Goal: Task Accomplishment & Management: Manage account settings

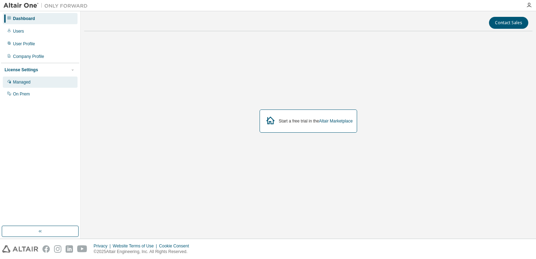
click at [27, 78] on div "Managed" at bounding box center [40, 81] width 75 height 11
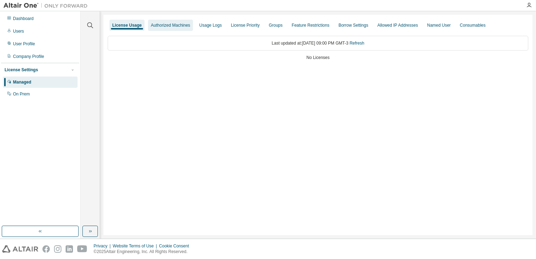
click at [176, 29] on div "Authorized Machines" at bounding box center [170, 25] width 45 height 11
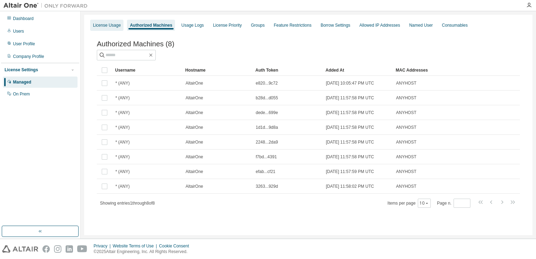
click at [116, 25] on div "License Usage" at bounding box center [107, 25] width 28 height 6
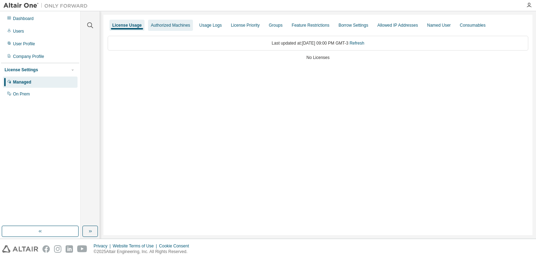
click at [179, 27] on div "Authorized Machines" at bounding box center [170, 25] width 39 height 6
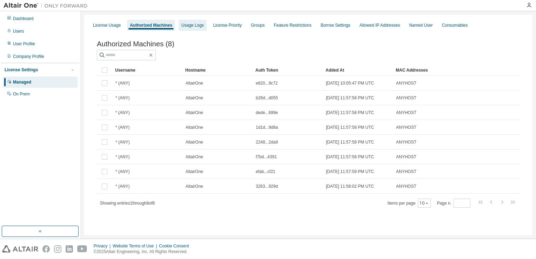
click at [191, 31] on div "Usage Logs" at bounding box center [193, 25] width 28 height 11
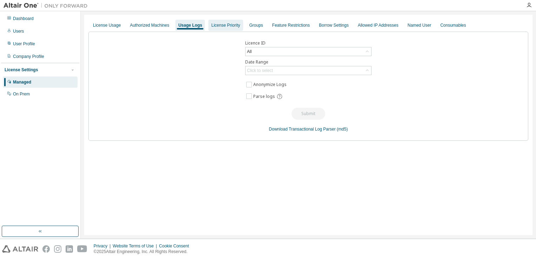
click at [221, 26] on div "License Priority" at bounding box center [225, 25] width 29 height 6
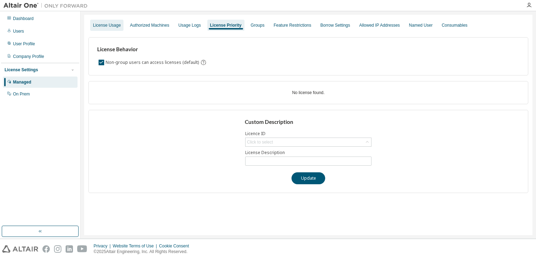
click at [110, 30] on div "License Usage" at bounding box center [106, 25] width 33 height 11
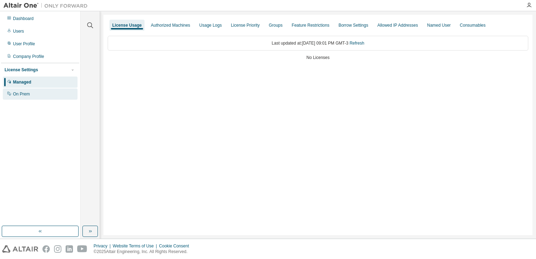
click at [39, 92] on div "On Prem" at bounding box center [40, 93] width 75 height 11
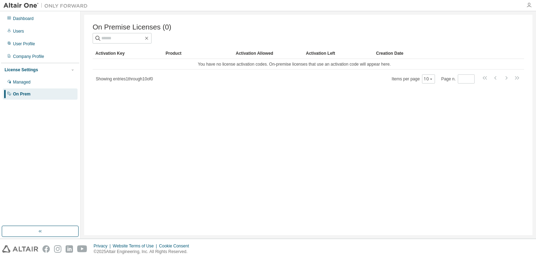
click at [528, 6] on icon "button" at bounding box center [529, 5] width 6 height 6
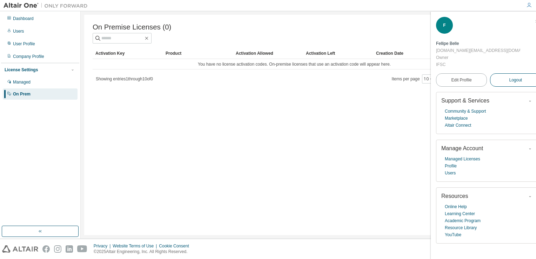
click at [509, 76] on span "Logout" at bounding box center [515, 79] width 13 height 7
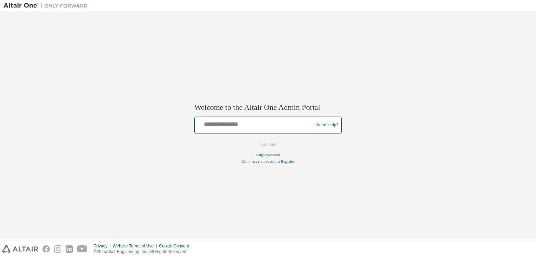
click at [240, 122] on input "text" at bounding box center [255, 124] width 115 height 10
type input "**********"
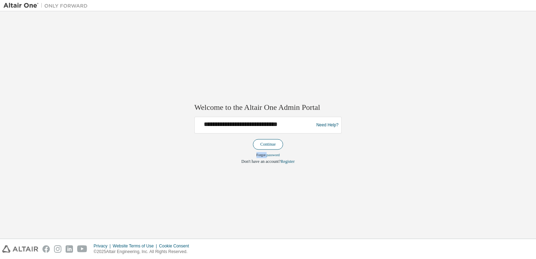
drag, startPoint x: 267, startPoint y: 152, endPoint x: 272, endPoint y: 146, distance: 8.2
click at [272, 146] on form "**********" at bounding box center [267, 141] width 147 height 48
click at [272, 146] on button "Continue" at bounding box center [268, 144] width 30 height 11
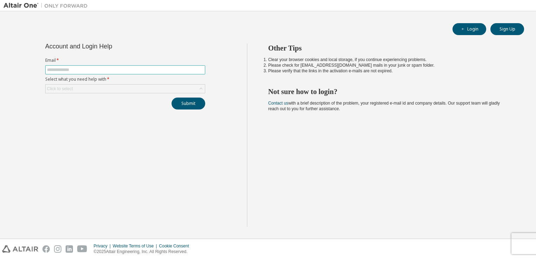
click at [147, 69] on input "text" at bounding box center [125, 70] width 157 height 6
type input "**********"
click at [184, 92] on div "Click to select" at bounding box center [125, 89] width 159 height 8
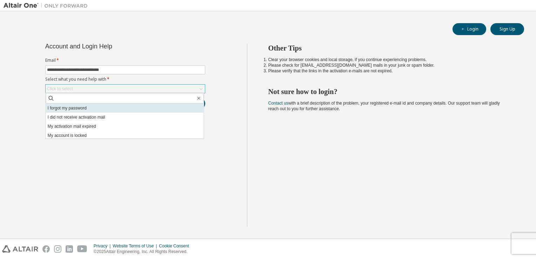
click at [143, 106] on li "I forgot my password" at bounding box center [125, 108] width 158 height 9
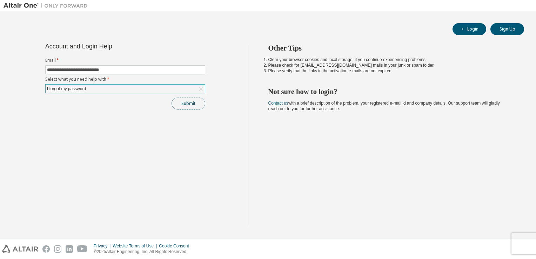
click at [192, 105] on button "Submit" at bounding box center [189, 104] width 34 height 12
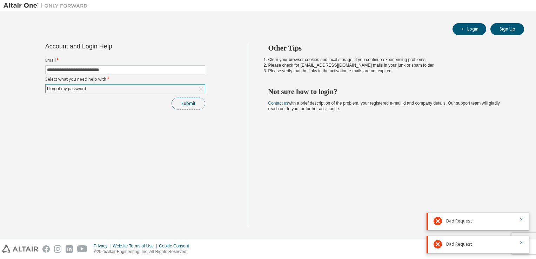
click at [182, 101] on button "Submit" at bounding box center [189, 104] width 34 height 12
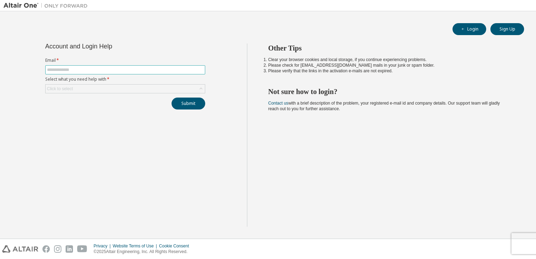
click at [126, 71] on input "text" at bounding box center [125, 70] width 157 height 6
type input "**********"
click at [125, 90] on div "Click to select" at bounding box center [125, 89] width 159 height 8
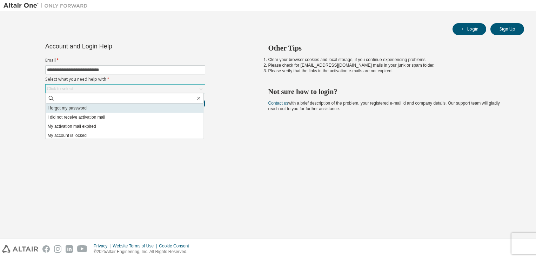
click at [111, 109] on li "I forgot my password" at bounding box center [125, 108] width 158 height 9
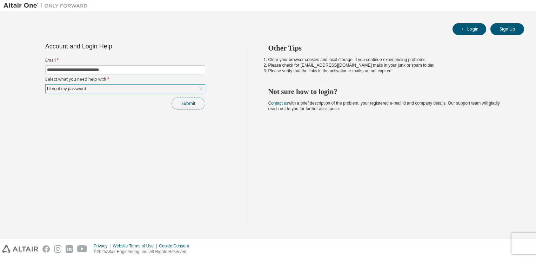
click at [185, 104] on button "Submit" at bounding box center [189, 104] width 34 height 12
